Goal: Task Accomplishment & Management: Manage account settings

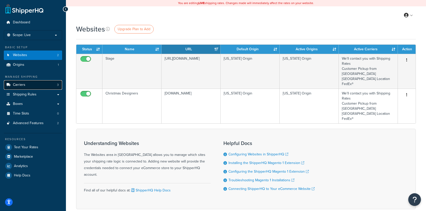
click at [43, 85] on link "Carriers 3" at bounding box center [33, 84] width 58 height 9
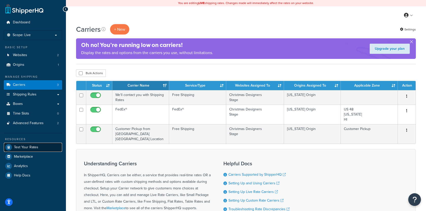
click at [40, 148] on link "Test Your Rates" at bounding box center [33, 147] width 58 height 9
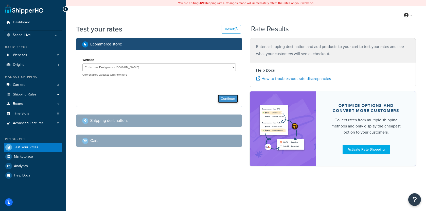
click at [227, 97] on button "Continue" at bounding box center [228, 99] width 20 height 8
select select "TX"
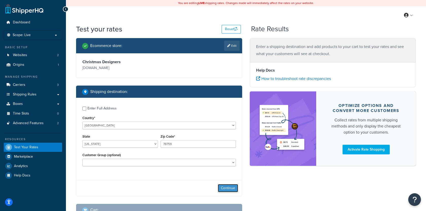
click at [230, 185] on button "Continue" at bounding box center [228, 188] width 20 height 8
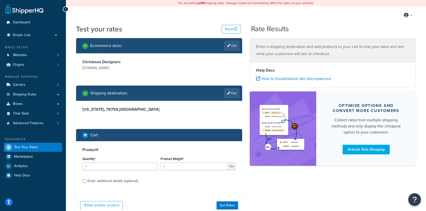
scroll to position [15, 0]
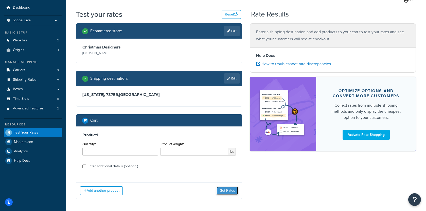
click at [228, 191] on button "Get Rates" at bounding box center [228, 190] width 22 height 8
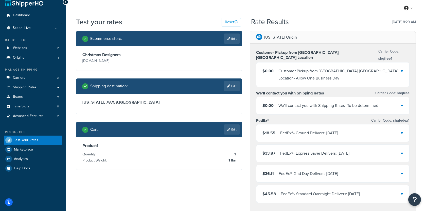
scroll to position [0, 0]
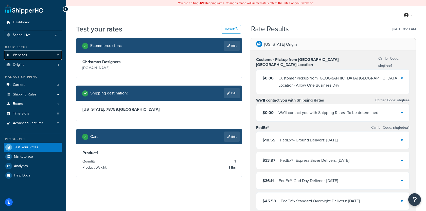
click at [36, 56] on link "Websites 2" at bounding box center [33, 54] width 58 height 9
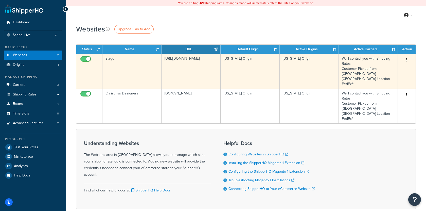
click at [129, 68] on td "Stage" at bounding box center [131, 71] width 59 height 35
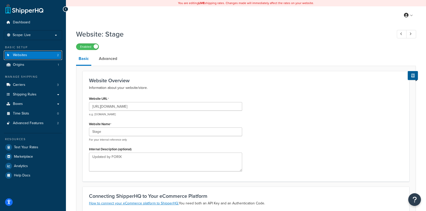
click at [47, 56] on link "Websites 2" at bounding box center [33, 54] width 58 height 9
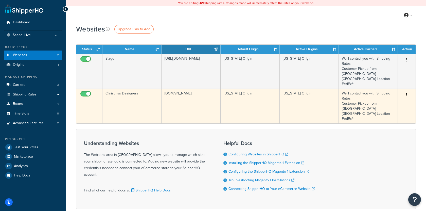
click at [174, 99] on td "[DOMAIN_NAME]" at bounding box center [191, 106] width 59 height 35
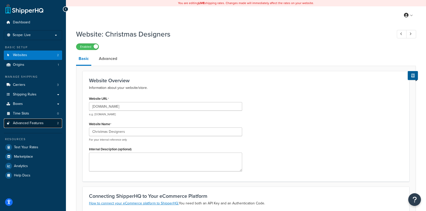
click at [41, 123] on span "Advanced Features" at bounding box center [28, 123] width 31 height 4
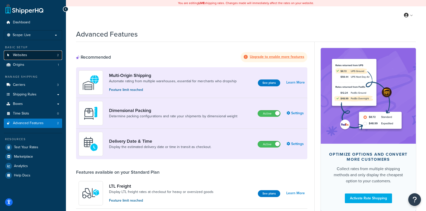
click at [40, 58] on link "Websites 2" at bounding box center [33, 54] width 58 height 9
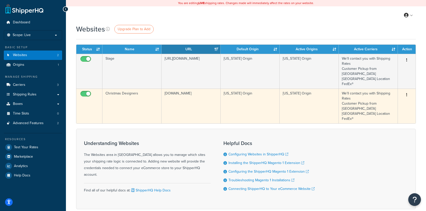
click at [186, 95] on td "[DOMAIN_NAME]" at bounding box center [191, 106] width 59 height 35
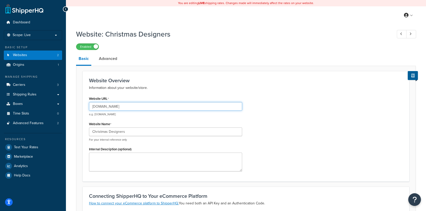
click at [137, 106] on input "[DOMAIN_NAME]" at bounding box center [165, 106] width 153 height 9
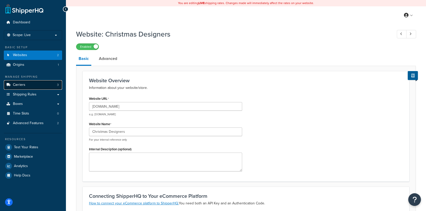
click at [39, 86] on link "Carriers 3" at bounding box center [33, 84] width 58 height 9
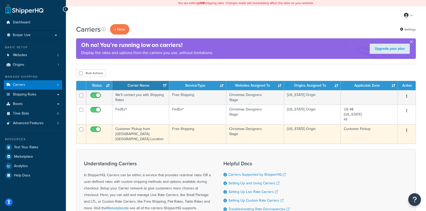
click at [152, 134] on td "Customer Pickup from Sherman TX Location" at bounding box center [140, 134] width 57 height 20
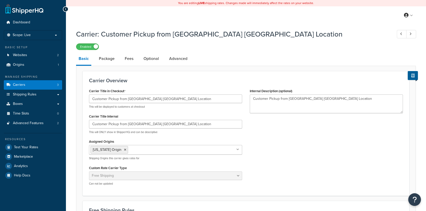
select select "free"
click at [34, 97] on link "Shipping Rules" at bounding box center [33, 94] width 58 height 9
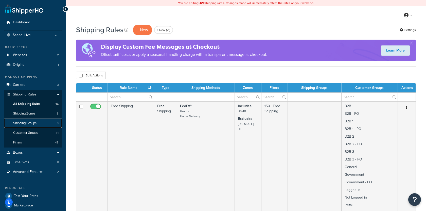
click at [44, 123] on link "Shipping Groups 8" at bounding box center [33, 122] width 58 height 9
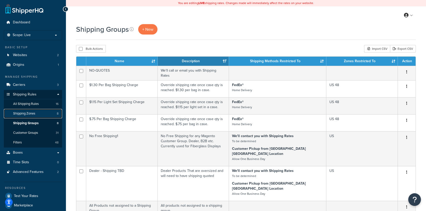
click at [47, 111] on link "Shipping Zones 8" at bounding box center [33, 113] width 58 height 9
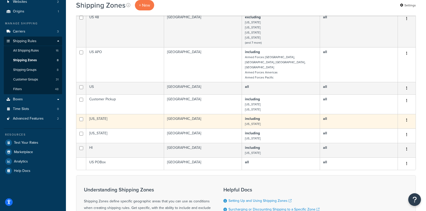
scroll to position [54, 0]
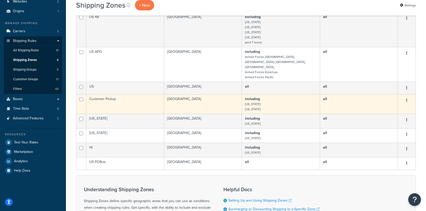
click at [126, 94] on td "Customer Pickup" at bounding box center [125, 104] width 78 height 20
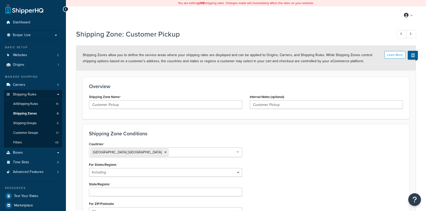
select select "including"
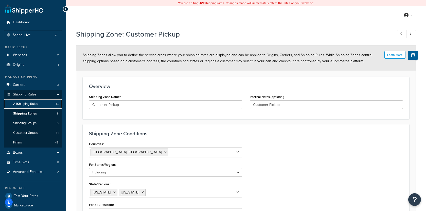
click at [49, 100] on link "All Shipping Rules 16" at bounding box center [33, 103] width 58 height 9
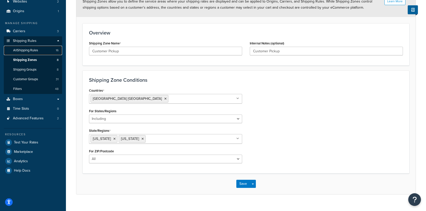
scroll to position [61, 0]
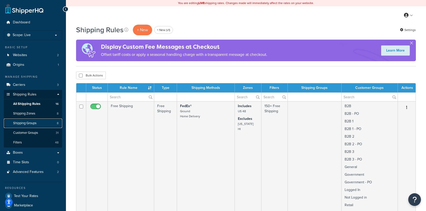
click at [40, 123] on link "Shipping Groups 8" at bounding box center [33, 122] width 58 height 9
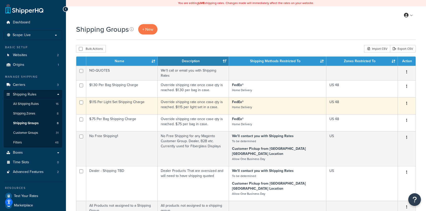
click at [144, 103] on td "$1.15 Per Light Set Shipping Charge" at bounding box center [122, 105] width 72 height 17
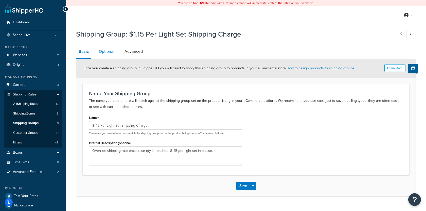
click at [104, 56] on link "Optional" at bounding box center [106, 51] width 21 height 12
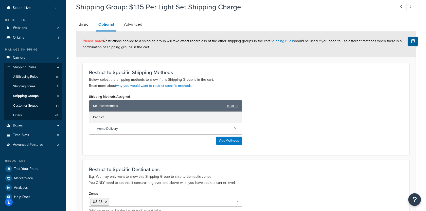
scroll to position [29, 0]
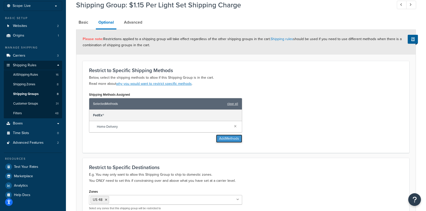
click at [225, 137] on button "Add Methods" at bounding box center [229, 138] width 26 height 8
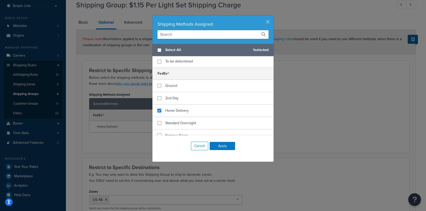
scroll to position [42, 0]
click at [272, 17] on button "button" at bounding box center [272, 15] width 1 height 1
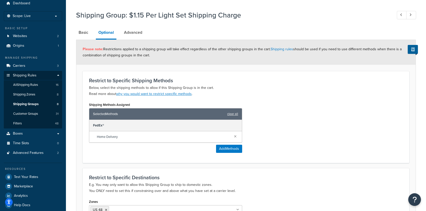
scroll to position [20, 0]
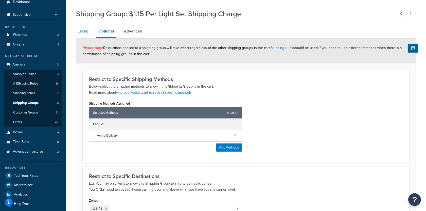
click at [87, 36] on link "Basic" at bounding box center [83, 31] width 15 height 12
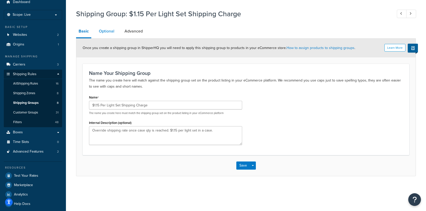
click at [105, 36] on link "Optional" at bounding box center [106, 31] width 21 height 12
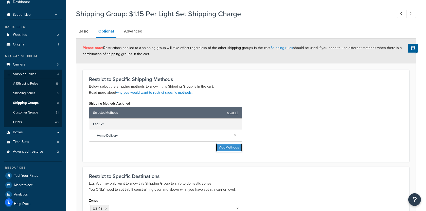
click at [220, 149] on button "Add Methods" at bounding box center [229, 147] width 26 height 8
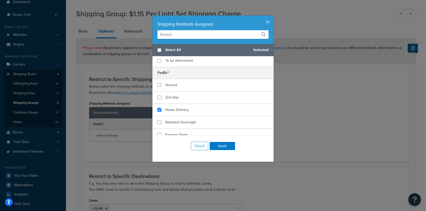
scroll to position [42, 0]
click at [272, 17] on button "button" at bounding box center [272, 15] width 1 height 1
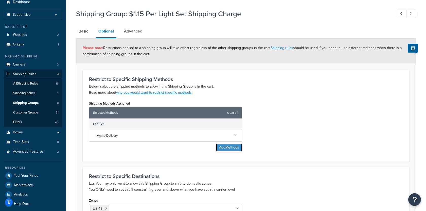
click at [235, 148] on button "Add Methods" at bounding box center [229, 147] width 26 height 8
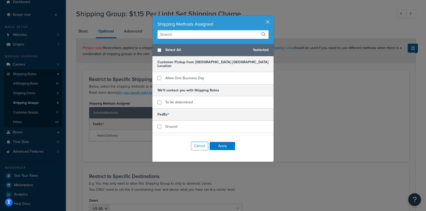
click at [272, 17] on button "button" at bounding box center [272, 15] width 1 height 1
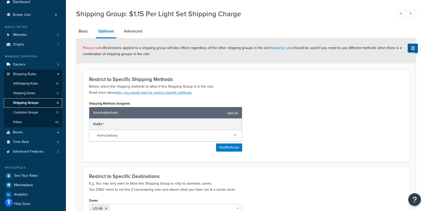
click at [26, 103] on span "Shipping Groups" at bounding box center [25, 103] width 25 height 4
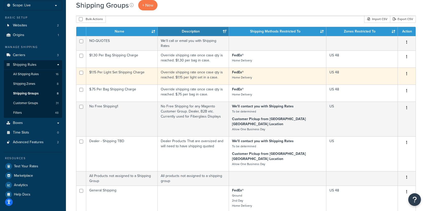
scroll to position [29, 0]
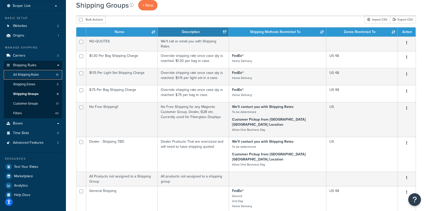
click at [42, 77] on link "All Shipping Rules 16" at bounding box center [33, 74] width 58 height 9
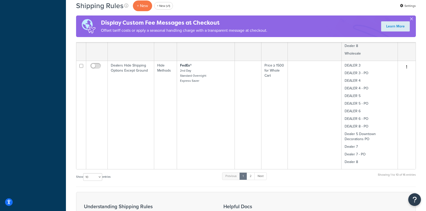
scroll to position [904, 0]
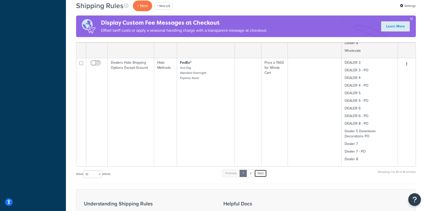
click at [262, 169] on link "Next" at bounding box center [260, 173] width 12 height 8
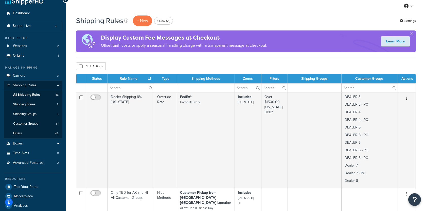
scroll to position [7, 0]
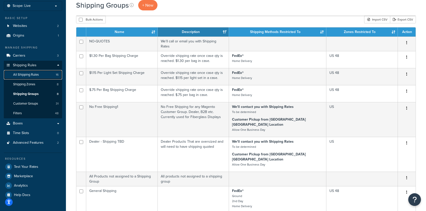
click at [42, 76] on link "All Shipping Rules 16" at bounding box center [33, 74] width 58 height 9
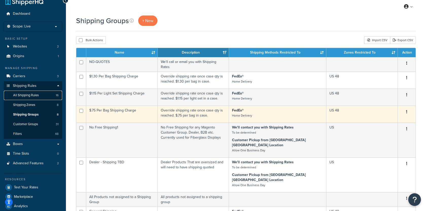
scroll to position [8, 0]
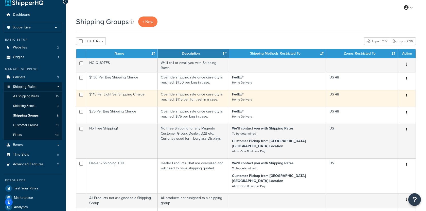
click at [193, 95] on td "Override shipping rate once case qty is reached. $1.15 per light set in a case." at bounding box center [194, 98] width 72 height 17
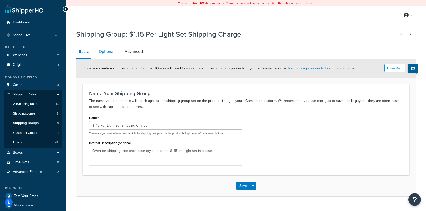
click at [112, 52] on link "Optional" at bounding box center [106, 51] width 21 height 12
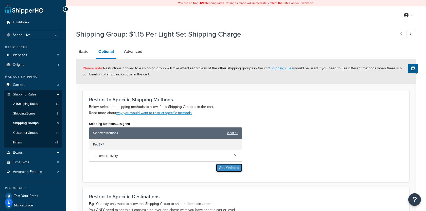
click at [226, 168] on button "Add Methods" at bounding box center [229, 168] width 26 height 8
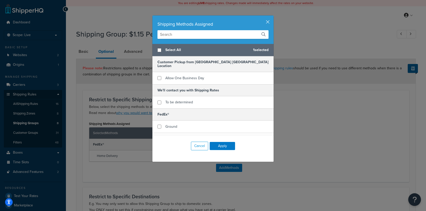
click at [270, 22] on div "Shipping Methods Assigned" at bounding box center [212, 29] width 121 height 28
click at [272, 17] on button "button" at bounding box center [272, 15] width 1 height 1
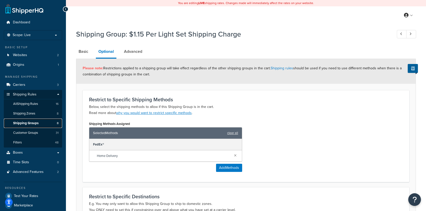
click at [45, 124] on link "Shipping Groups 8" at bounding box center [33, 122] width 58 height 9
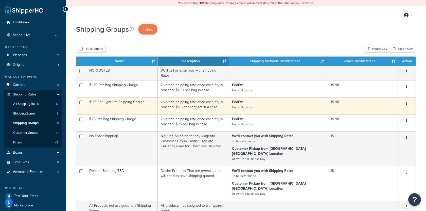
click at [212, 103] on td "Override shipping rate once case qty is reached. $1.15 per light set in a case." at bounding box center [194, 105] width 72 height 17
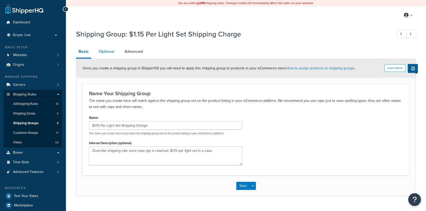
click at [115, 48] on link "Optional" at bounding box center [106, 51] width 21 height 12
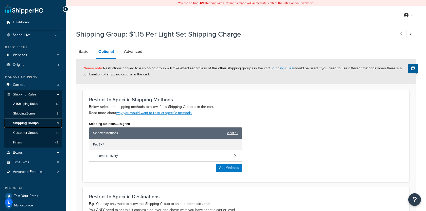
click at [40, 124] on link "Shipping Groups 8" at bounding box center [33, 122] width 58 height 9
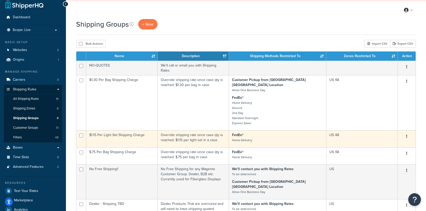
scroll to position [5, 0]
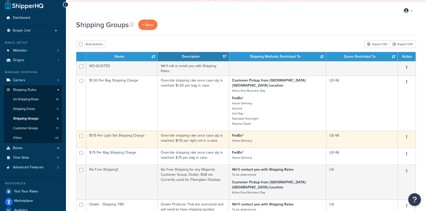
click at [209, 131] on td "Override shipping rate once case qty is reached. $1.15 per light set in a case." at bounding box center [194, 139] width 72 height 17
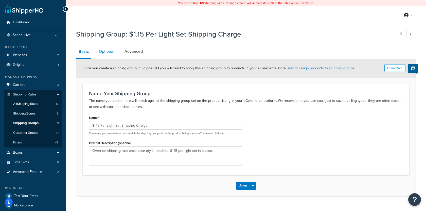
click at [114, 56] on link "Optional" at bounding box center [106, 51] width 21 height 12
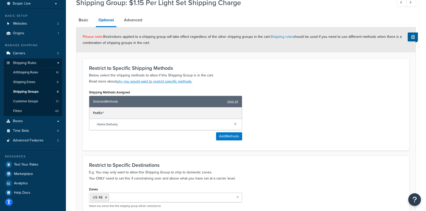
scroll to position [36, 0]
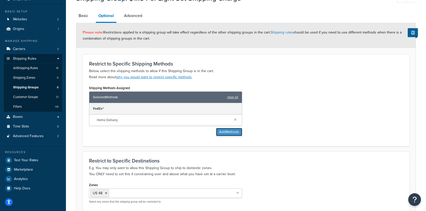
click at [222, 133] on button "Add Methods" at bounding box center [229, 132] width 26 height 8
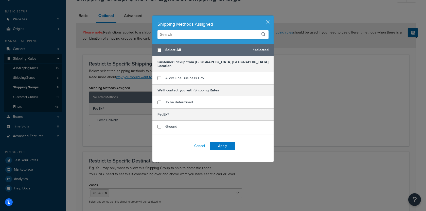
click at [180, 52] on span "Select All" at bounding box center [207, 49] width 84 height 7
checkbox input "true"
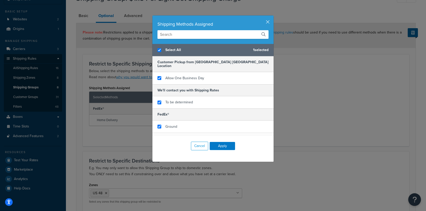
checkbox input "true"
click at [222, 147] on button "Apply" at bounding box center [222, 146] width 25 height 8
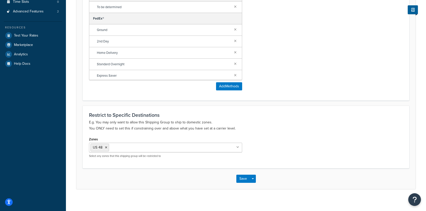
scroll to position [163, 0]
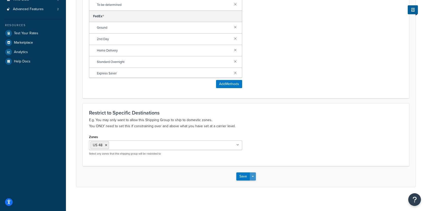
click at [252, 177] on button "Save Dropdown" at bounding box center [253, 176] width 6 height 8
click at [254, 183] on button "Save and Edit" at bounding box center [260, 185] width 49 height 11
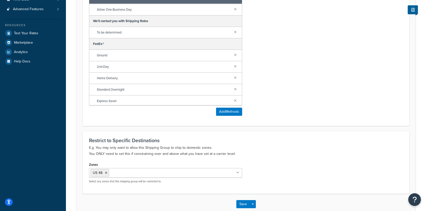
scroll to position [0, 0]
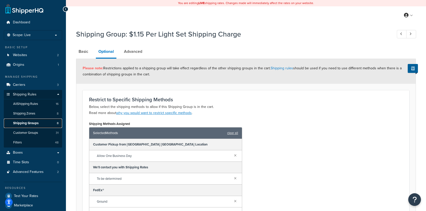
click at [47, 124] on link "Shipping Groups 8" at bounding box center [33, 122] width 58 height 9
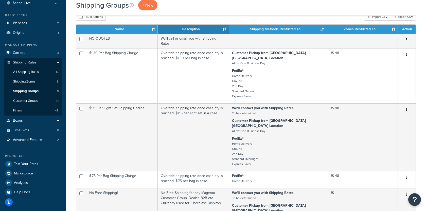
scroll to position [38, 0]
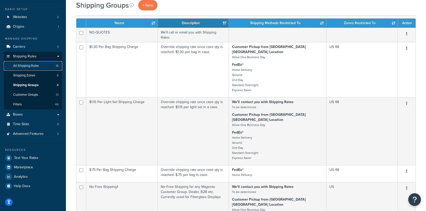
click at [57, 66] on span "16" at bounding box center [57, 66] width 3 height 4
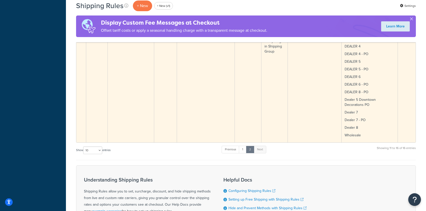
scroll to position [498, 0]
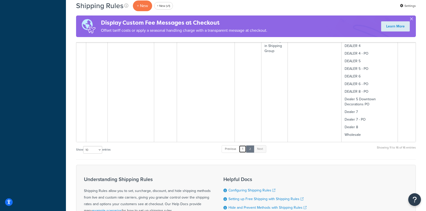
click at [245, 145] on link "1" at bounding box center [243, 149] width 8 height 8
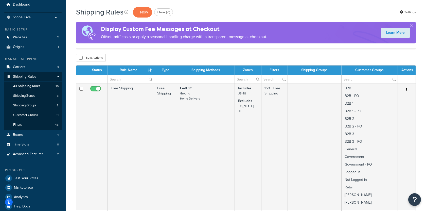
scroll to position [0, 0]
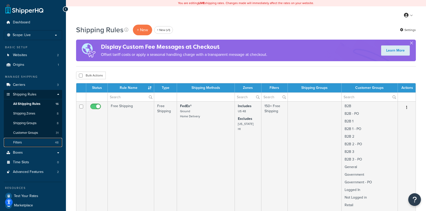
click at [32, 141] on link "Filters 48" at bounding box center [33, 142] width 58 height 9
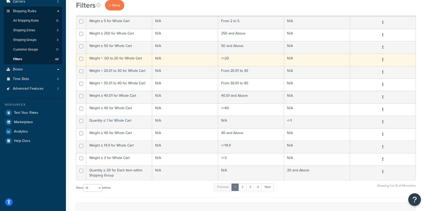
scroll to position [84, 0]
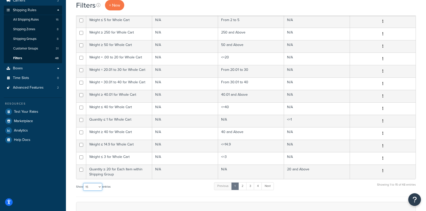
click at [96, 185] on select "10 15 25 50 100" at bounding box center [92, 187] width 19 height 8
select select "50"
click at [84, 191] on select "10 15 25 50 100" at bounding box center [92, 187] width 19 height 8
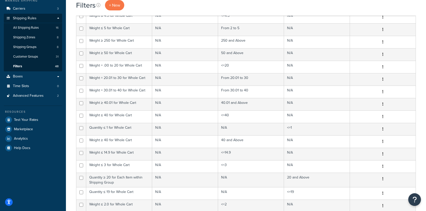
scroll to position [0, 0]
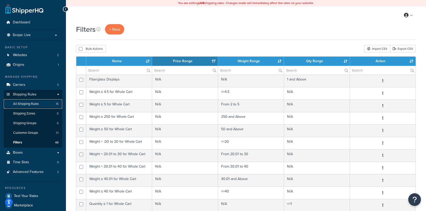
click at [45, 103] on link "All Shipping Rules 16" at bounding box center [33, 103] width 58 height 9
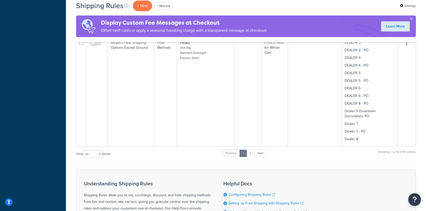
scroll to position [927, 0]
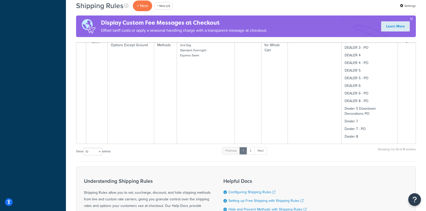
click at [268, 146] on div "Show 10 15 25 50 100 1000 entries Previous 1 2 Next Showing 1 to 10 of 16 entri…" at bounding box center [246, 153] width 340 height 15
click at [265, 147] on link "Next" at bounding box center [260, 151] width 12 height 8
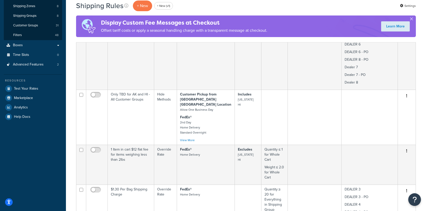
scroll to position [0, 0]
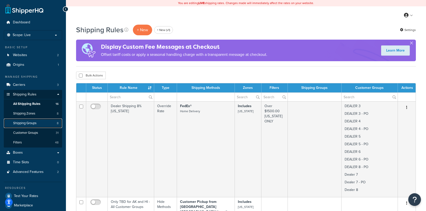
click at [48, 121] on link "Shipping Groups 8" at bounding box center [33, 122] width 58 height 9
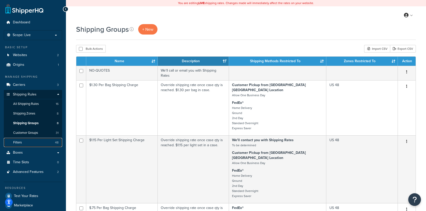
click at [39, 139] on link "Filters 48" at bounding box center [33, 142] width 58 height 9
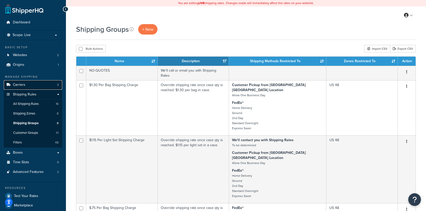
click at [28, 85] on link "Carriers 3" at bounding box center [33, 84] width 58 height 9
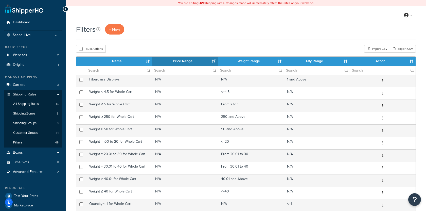
select select "15"
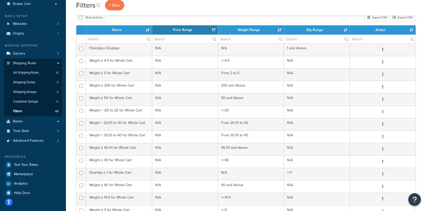
scroll to position [31, 0]
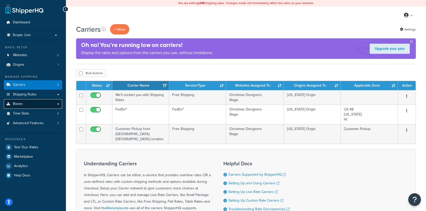
click at [33, 103] on link "Boxes" at bounding box center [33, 103] width 58 height 9
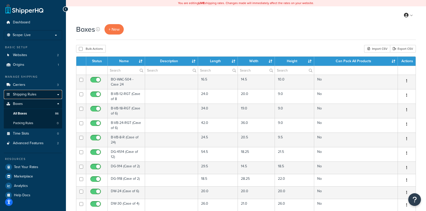
click at [40, 95] on link "Shipping Rules" at bounding box center [33, 94] width 58 height 9
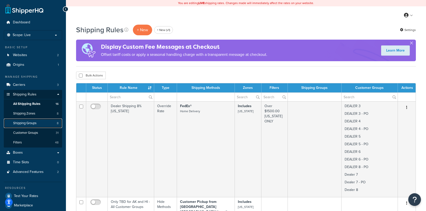
click at [42, 119] on link "Shipping Groups 8" at bounding box center [33, 122] width 58 height 9
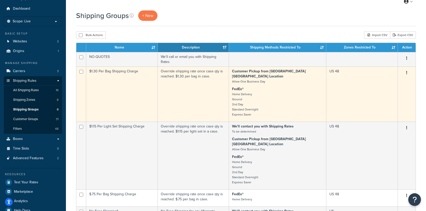
scroll to position [9, 0]
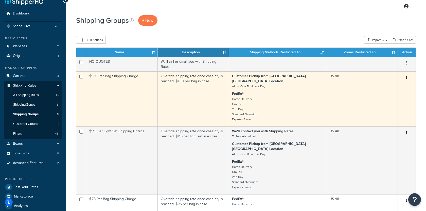
click at [409, 75] on button "button" at bounding box center [406, 78] width 7 height 8
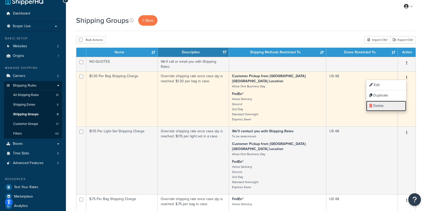
click at [389, 102] on link "Delete" at bounding box center [386, 106] width 40 height 10
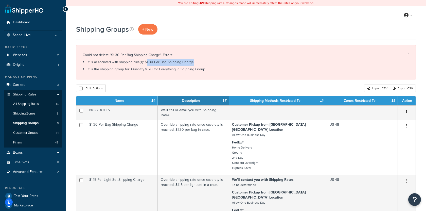
drag, startPoint x: 194, startPoint y: 63, endPoint x: 141, endPoint y: 62, distance: 52.5
click at [141, 62] on li "It is associated with shipping rule(s): $1.30 Per Bag Shipping Charge" at bounding box center [246, 62] width 327 height 7
copy li "1.30 Per Bag Shipping Charge"
drag, startPoint x: 204, startPoint y: 70, endPoint x: 125, endPoint y: 71, distance: 78.9
click at [125, 71] on li "It is the shipping group for: Quantity ≥ 20 for Everything in Shipping Group" at bounding box center [246, 69] width 327 height 7
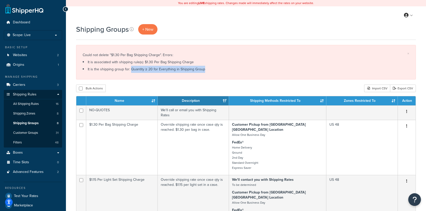
copy li "Quantity ≥ 20 for Everything in Shipping Group"
click at [41, 144] on link "Filters 48" at bounding box center [33, 142] width 58 height 9
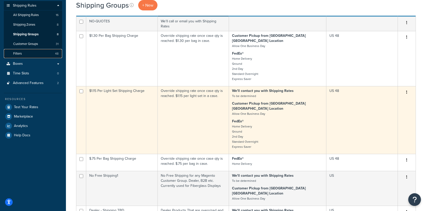
scroll to position [90, 0]
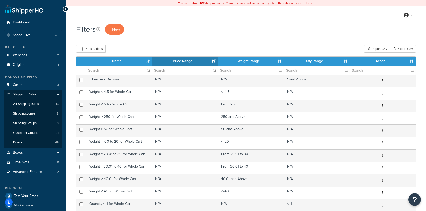
select select "15"
click at [123, 70] on input "text" at bounding box center [119, 70] width 66 height 9
paste input "Quantity ≥ 20 for Everything in Shipping Group"
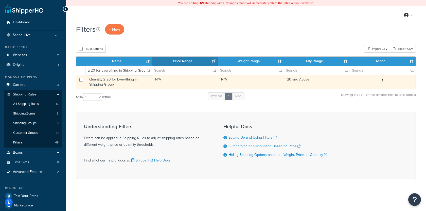
type input "Quantity ≥ 20 for Everything in Shipping Group"
click at [151, 84] on td "Quantity ≥ 20 for Everything in Shipping Group" at bounding box center [119, 82] width 66 height 14
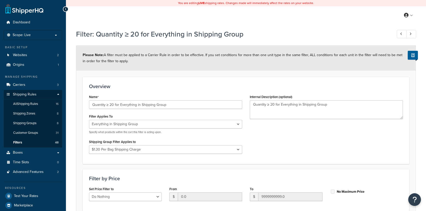
select select "SHIPPING_GROUP"
select select "303542"
select select "range"
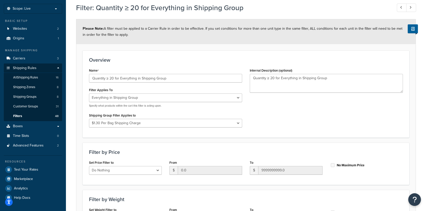
scroll to position [17, 0]
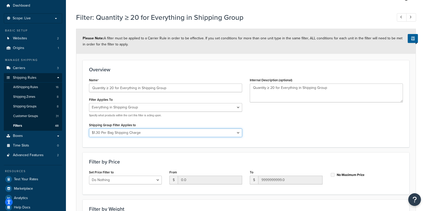
click at [127, 132] on select "All shipping groups No Free Shipping1 NO-QUOTES Dealer - Shipping TBD General S…" at bounding box center [165, 132] width 153 height 9
